Goal: Obtain resource: Download file/media

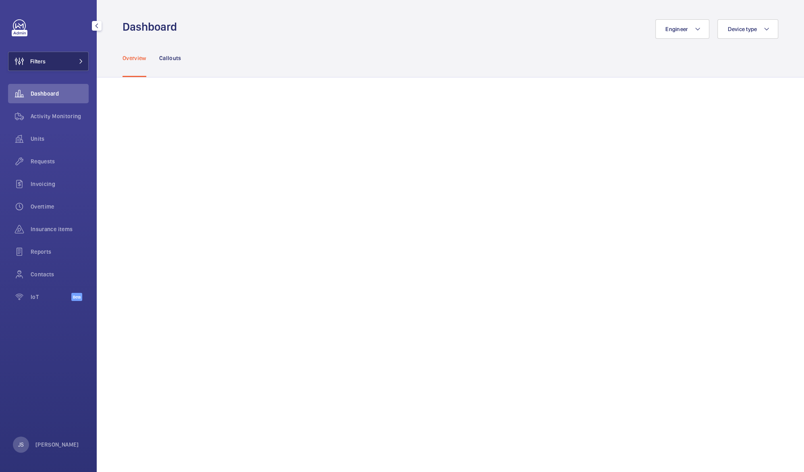
click at [34, 65] on span "Filters" at bounding box center [37, 61] width 15 height 8
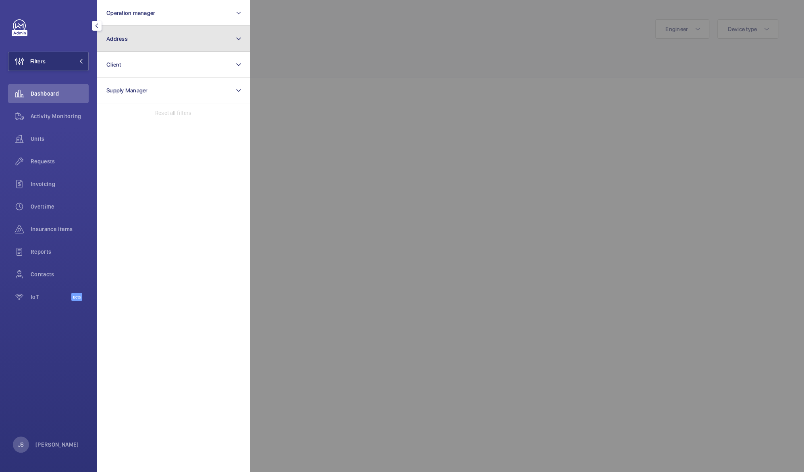
click at [106, 42] on button "Address" at bounding box center [173, 39] width 153 height 26
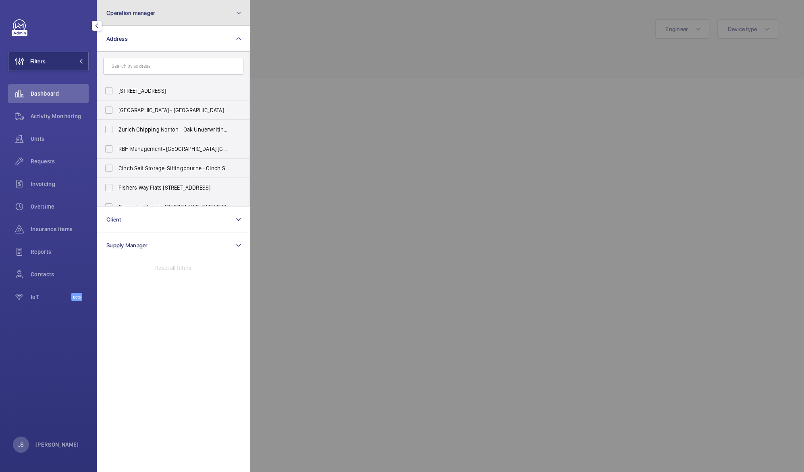
click at [118, 15] on span "Operation manager" at bounding box center [130, 13] width 49 height 6
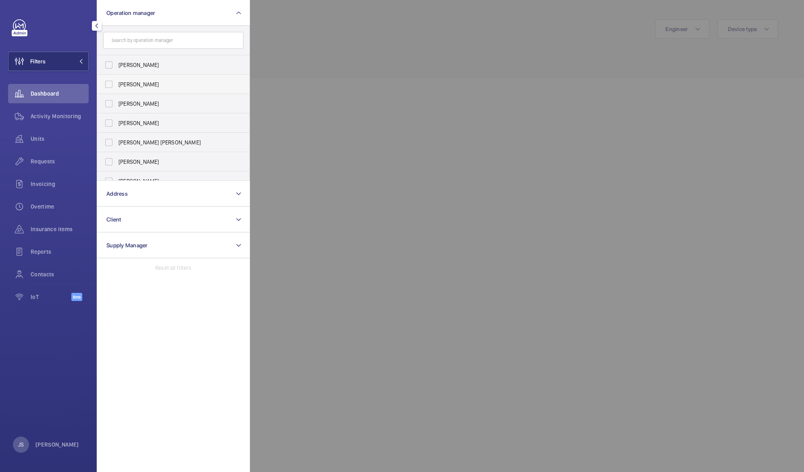
click at [145, 81] on span "[PERSON_NAME]" at bounding box center [174, 84] width 111 height 8
click at [117, 81] on input "[PERSON_NAME]" at bounding box center [109, 84] width 16 height 16
checkbox input "true"
click at [67, 26] on div at bounding box center [51, 25] width 76 height 13
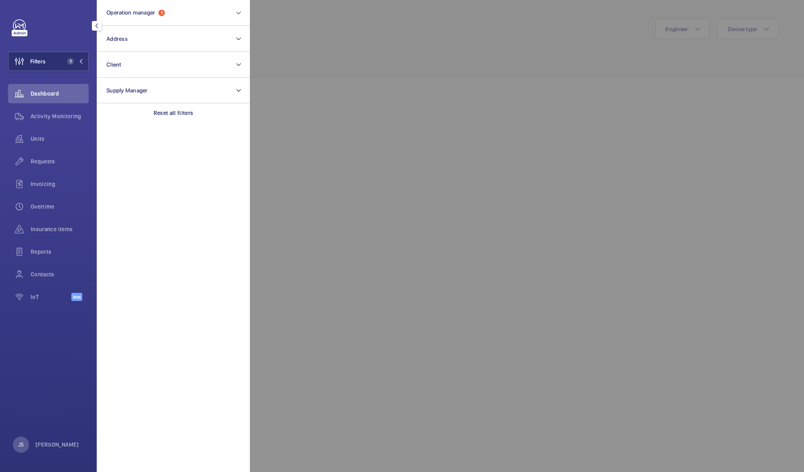
click at [365, 69] on div at bounding box center [652, 236] width 804 height 472
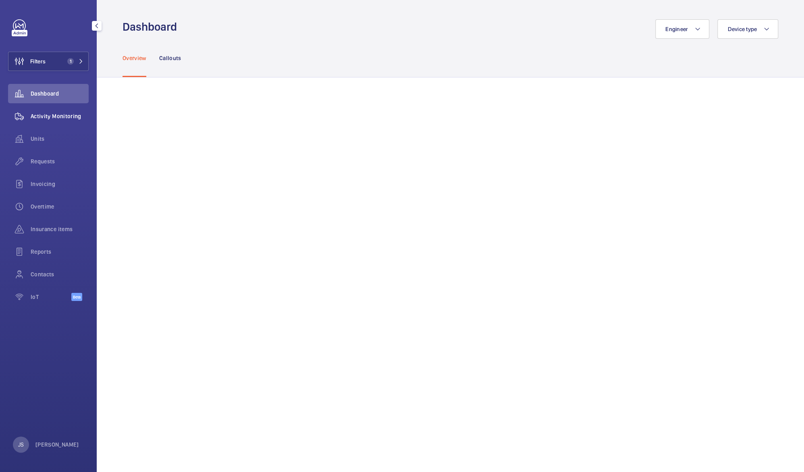
click at [37, 115] on span "Activity Monitoring" at bounding box center [60, 116] width 58 height 8
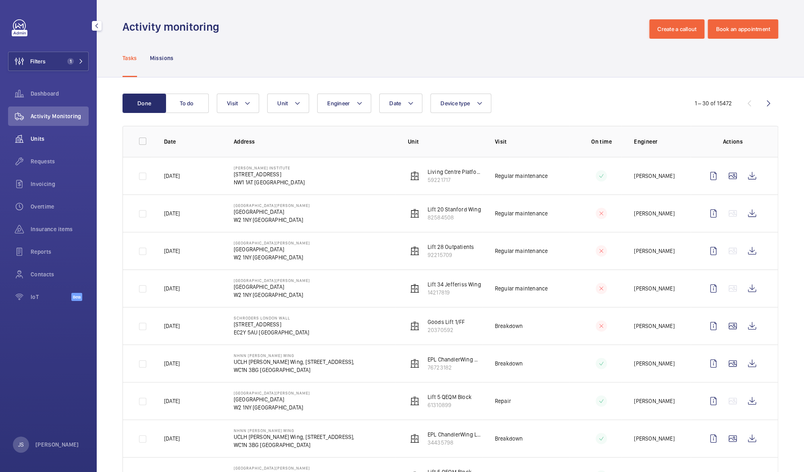
click at [35, 139] on span "Units" at bounding box center [60, 139] width 58 height 8
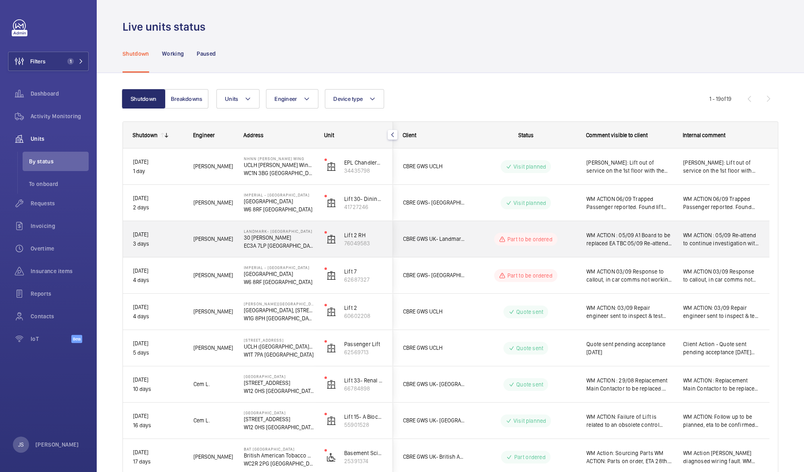
click at [649, 242] on span "WM ACTION : 05/09 A1 Board to be replaced EA TBC 05/09 Re-attend to continue in…" at bounding box center [630, 239] width 86 height 16
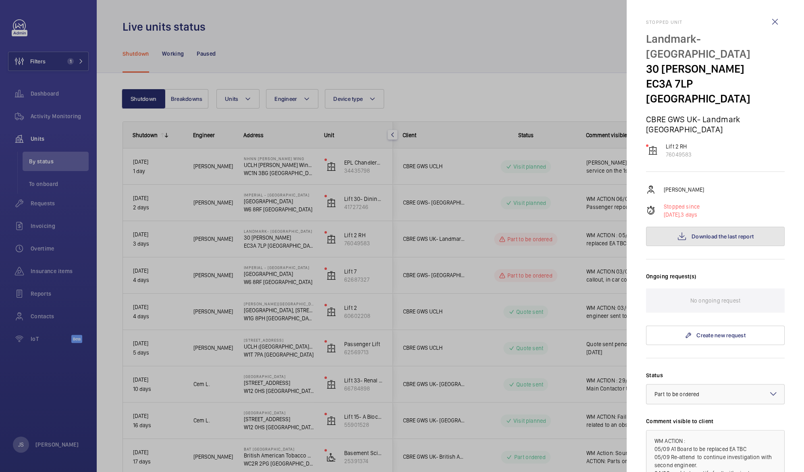
click at [689, 227] on button "Download the last report" at bounding box center [715, 236] width 139 height 19
click at [326, 55] on div at bounding box center [402, 236] width 804 height 472
